Goal: Check status: Check status

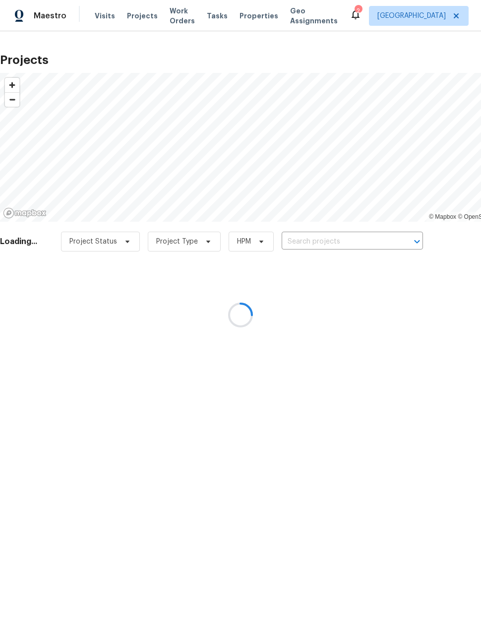
click at [359, 242] on div at bounding box center [240, 315] width 481 height 630
click at [362, 240] on div at bounding box center [240, 315] width 481 height 630
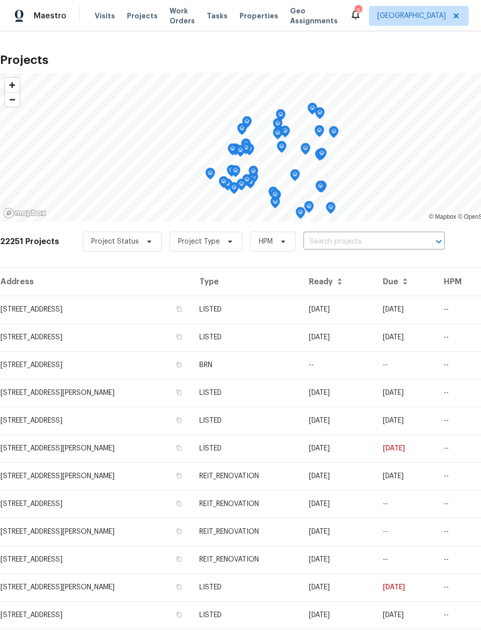
click at [348, 242] on input "text" at bounding box center [360, 241] width 114 height 15
type input "3231"
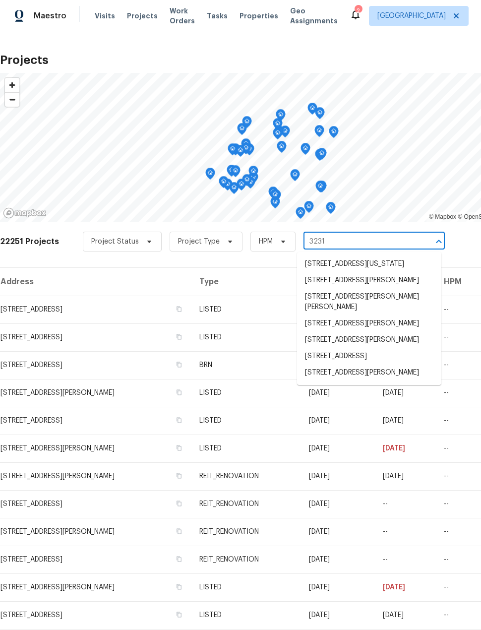
click at [404, 364] on li "[STREET_ADDRESS]" at bounding box center [369, 356] width 144 height 16
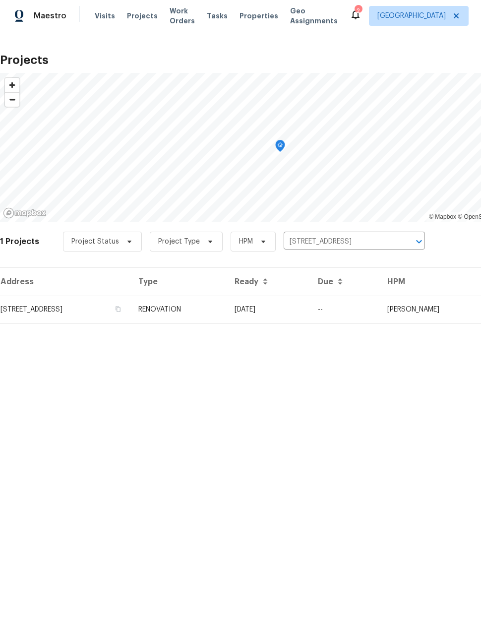
click at [293, 314] on td "[DATE]" at bounding box center [268, 310] width 83 height 28
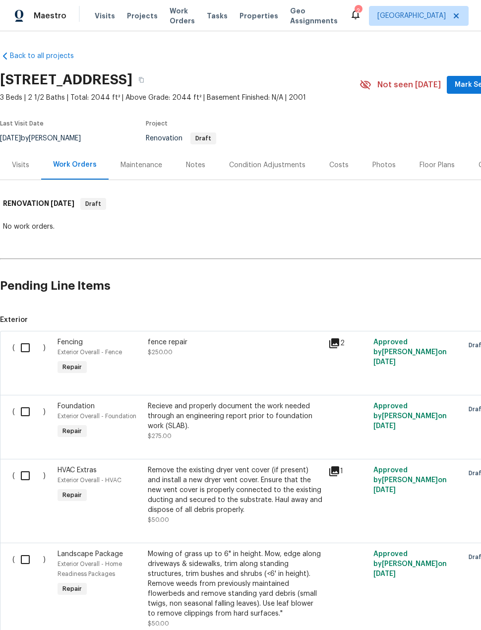
click at [197, 166] on div "Notes" at bounding box center [195, 165] width 19 height 10
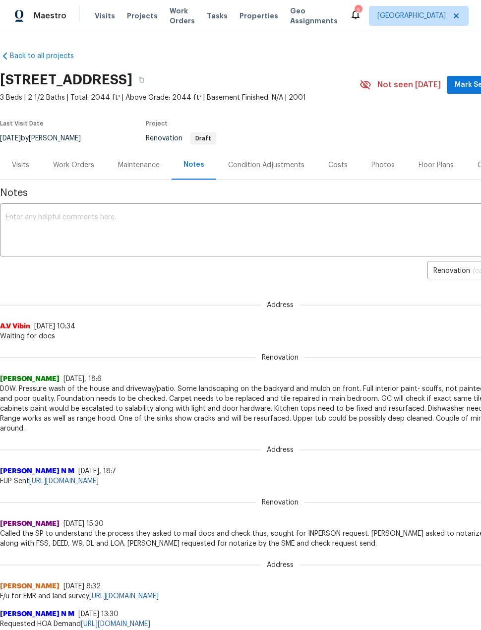
click at [25, 158] on div "Visits" at bounding box center [20, 164] width 41 height 29
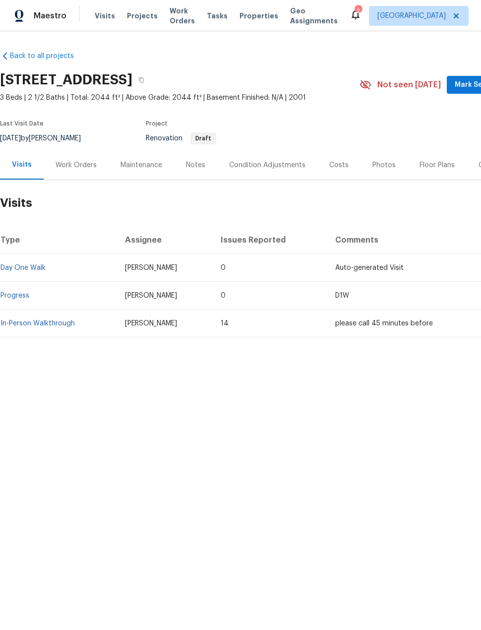
click at [14, 297] on link "Progress" at bounding box center [14, 295] width 29 height 7
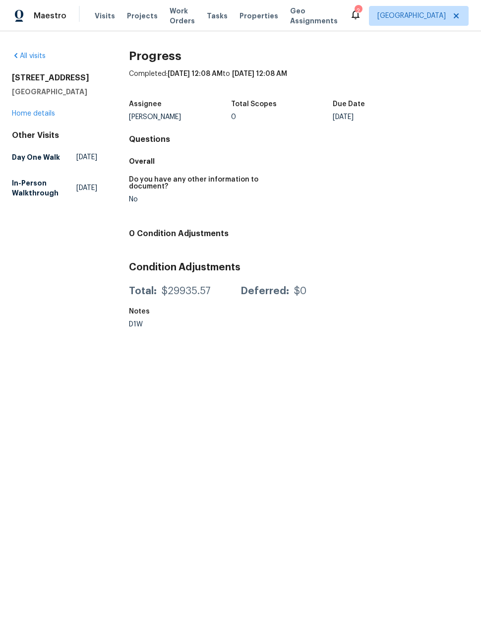
click at [127, 18] on span "Projects" at bounding box center [142, 16] width 31 height 10
